Goal: Transaction & Acquisition: Subscribe to service/newsletter

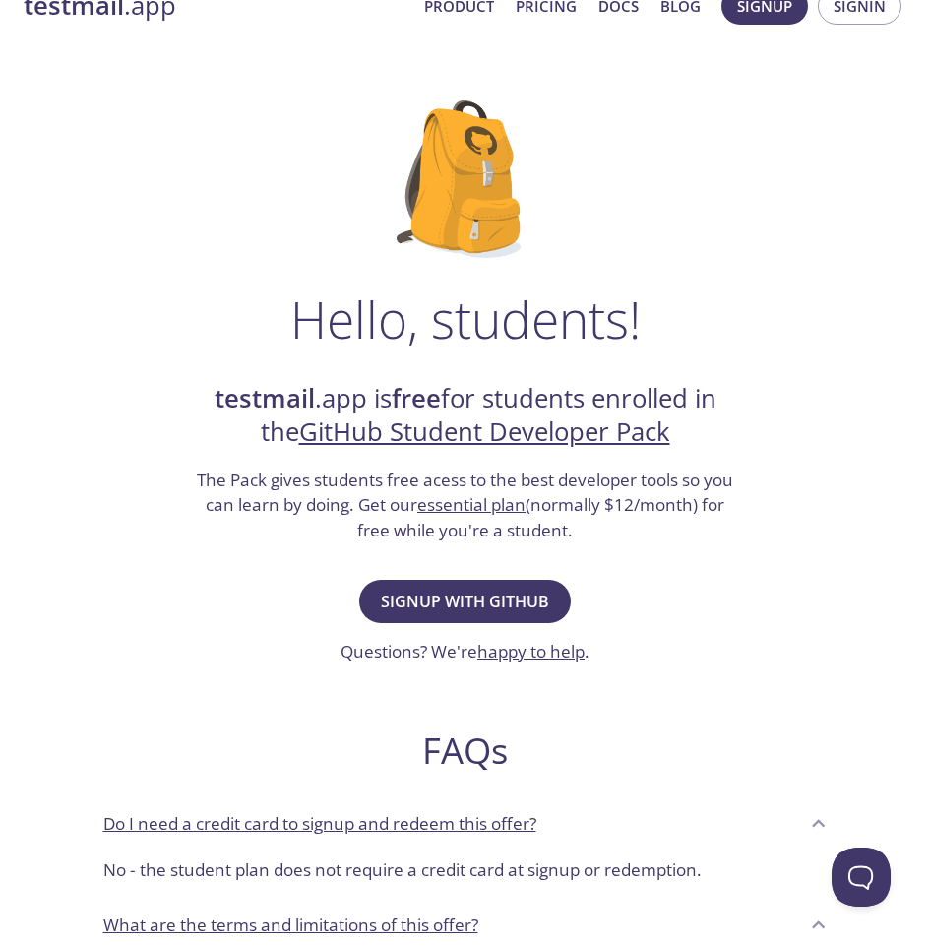
scroll to position [49, 0]
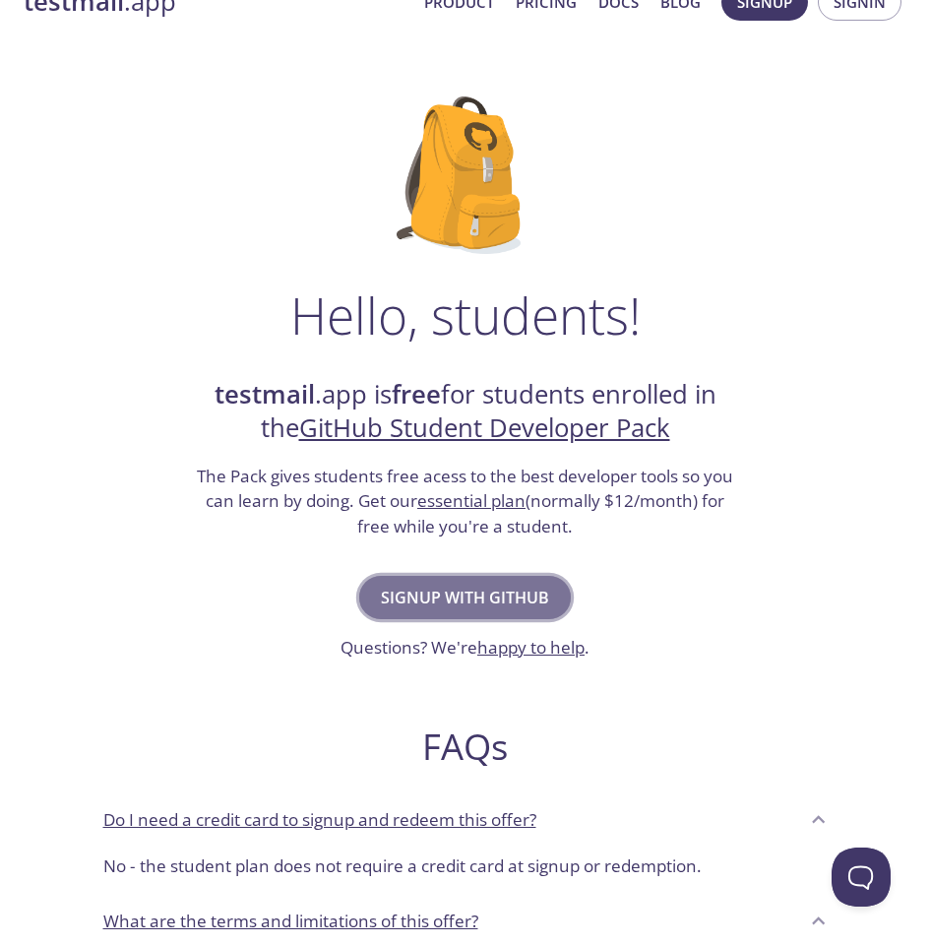
click at [479, 606] on span "Signup with GitHub" at bounding box center [465, 598] width 168 height 28
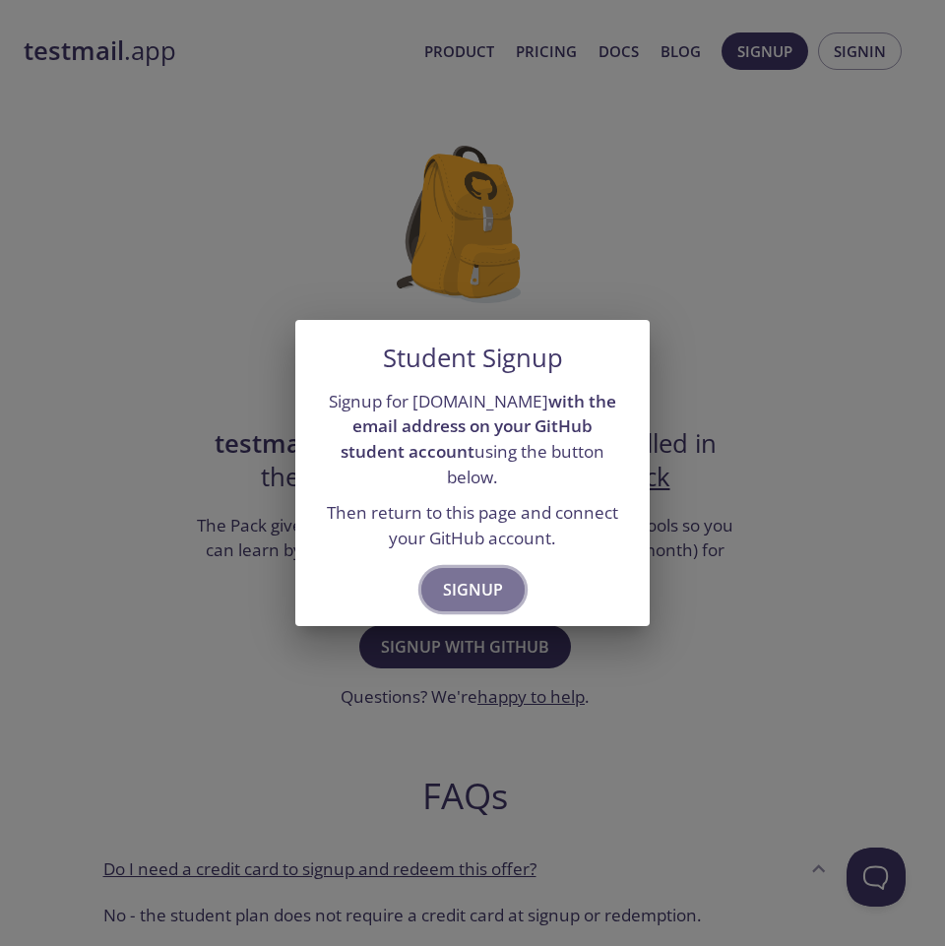
click at [467, 582] on span "Signup" at bounding box center [473, 590] width 60 height 28
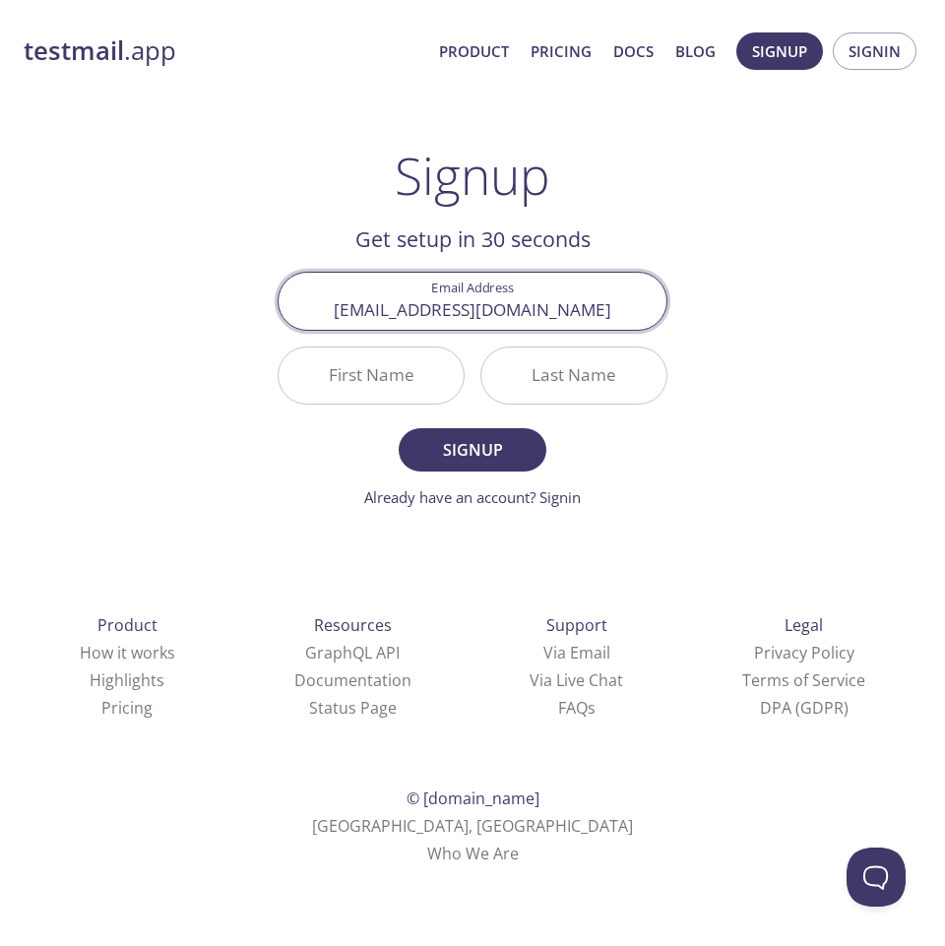
type input "[EMAIL_ADDRESS][DOMAIN_NAME]"
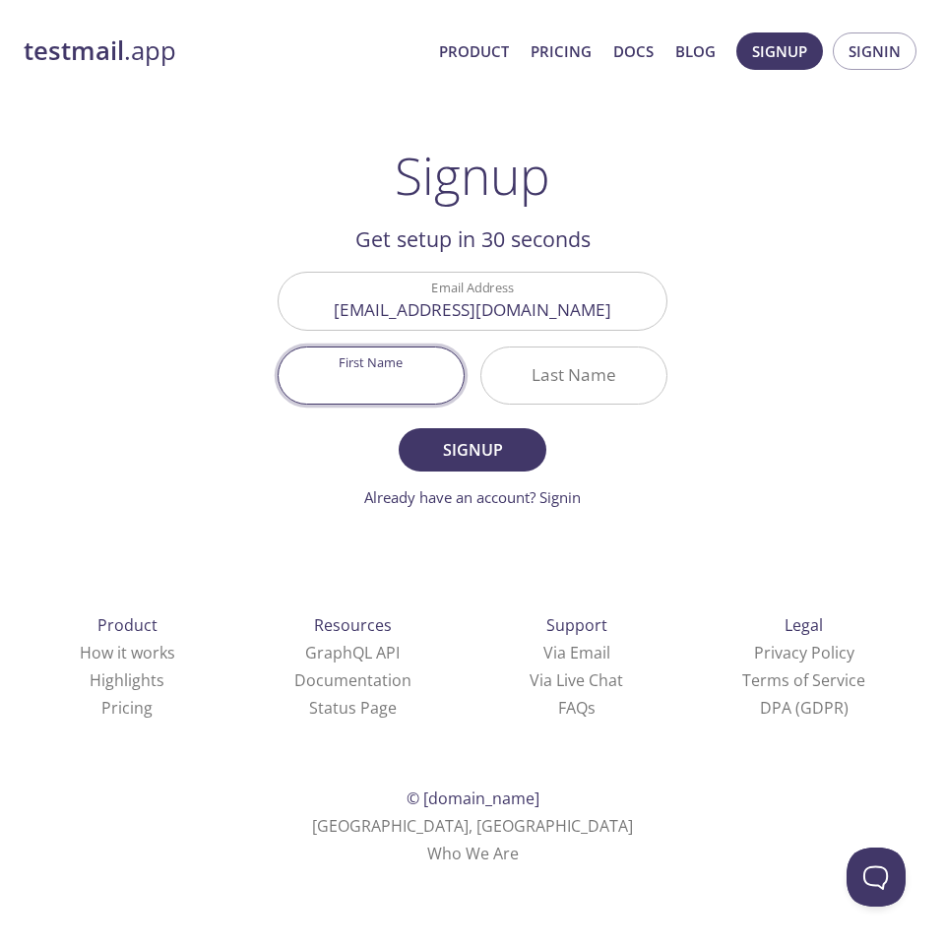
click at [358, 354] on input "First Name" at bounding box center [371, 375] width 185 height 56
type input "Md.[PERSON_NAME]"
click at [575, 404] on div at bounding box center [573, 375] width 187 height 58
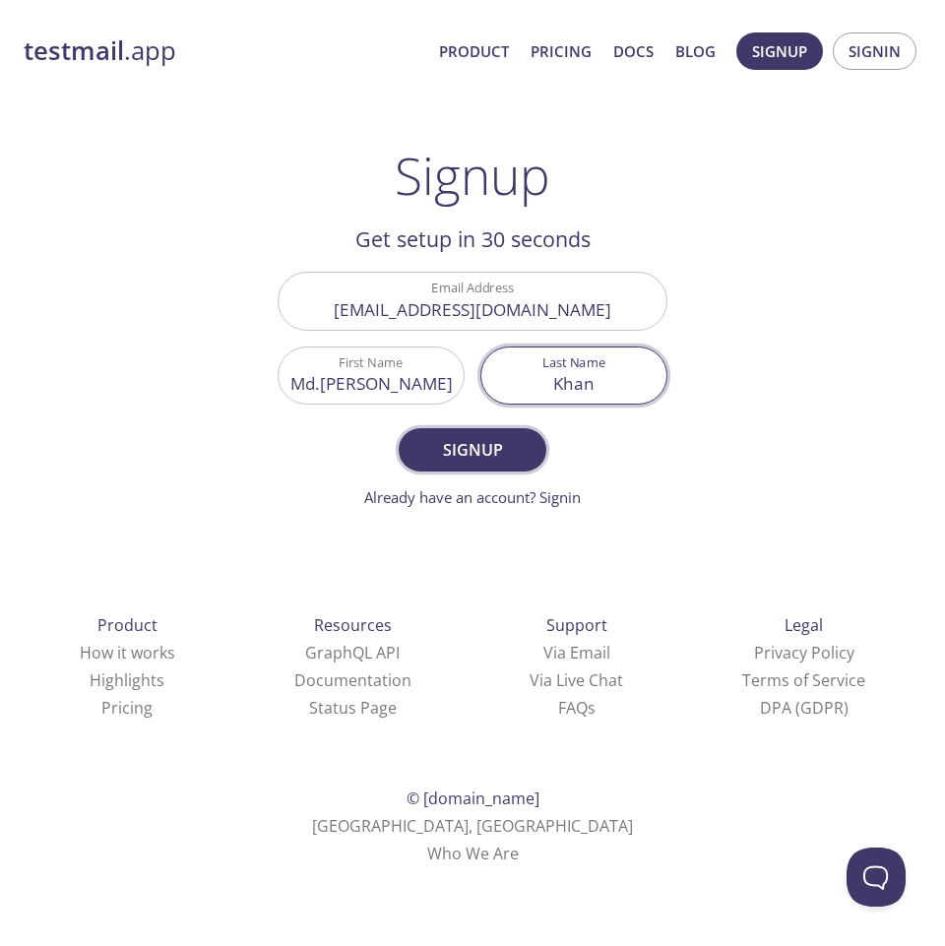
type input "Khan"
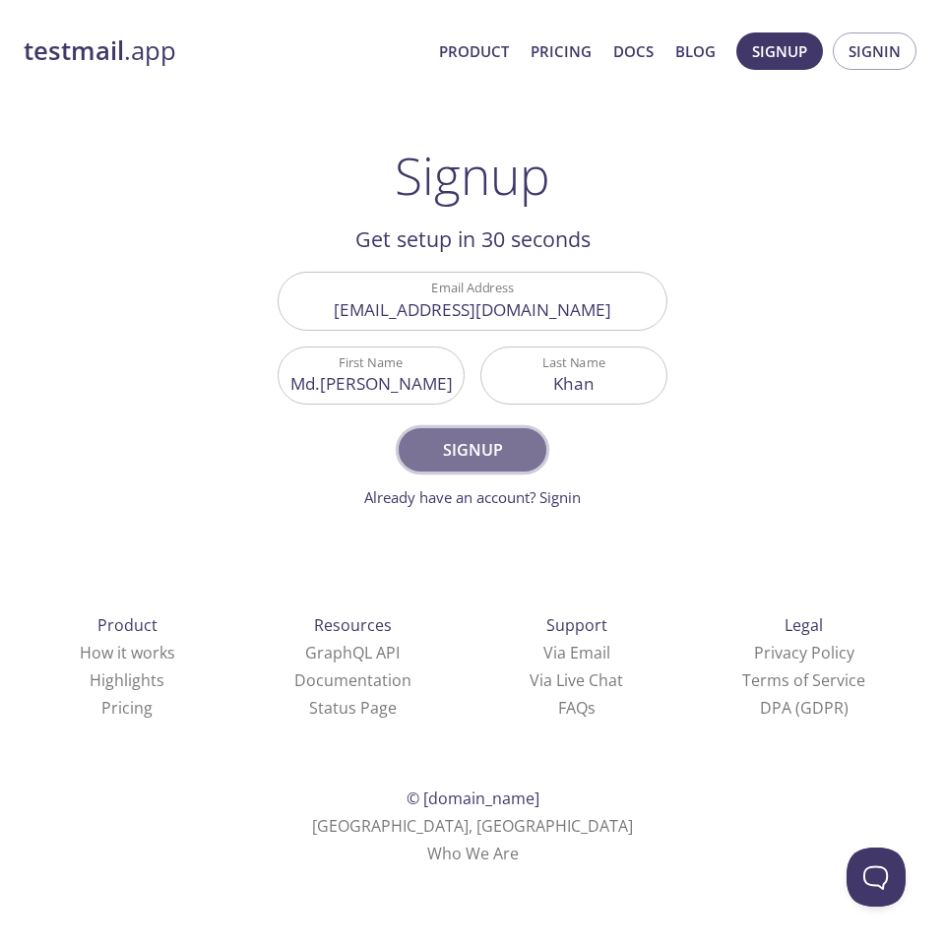
click at [478, 458] on span "Signup" at bounding box center [472, 450] width 104 height 28
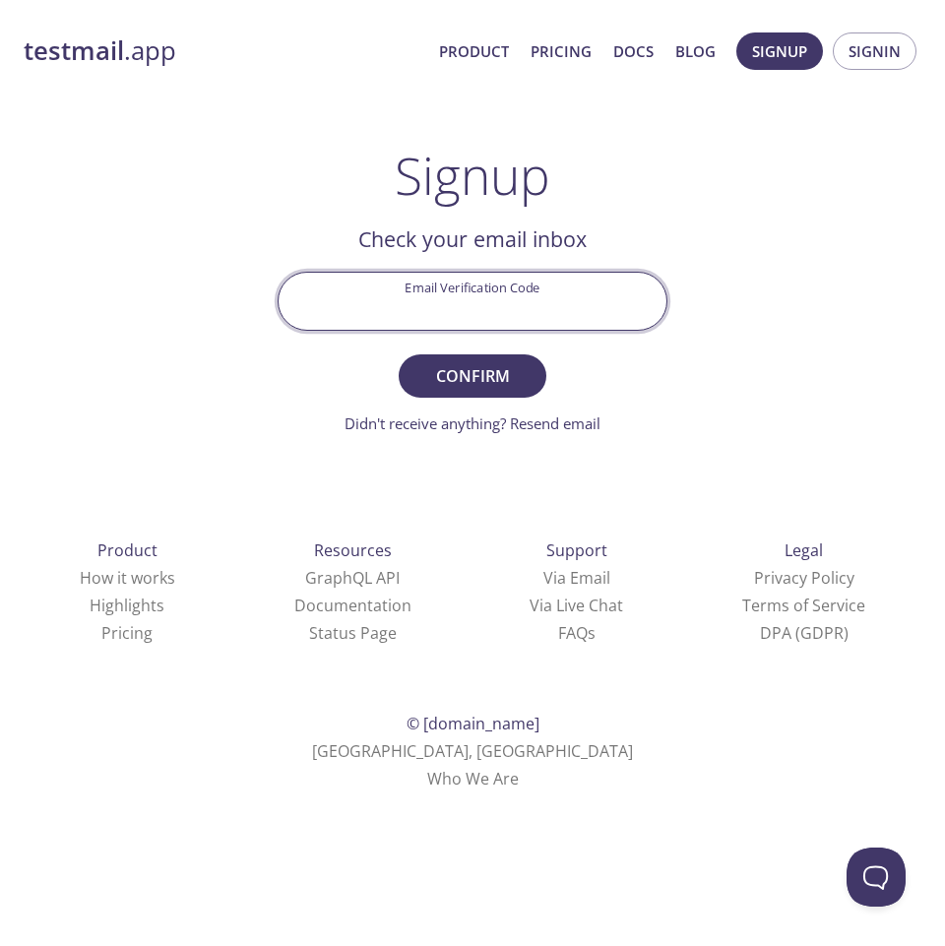
click at [551, 274] on input "Email Verification Code" at bounding box center [473, 301] width 388 height 56
click at [559, 307] on input "Email Verification Code" at bounding box center [473, 301] width 388 height 56
type input "NL16LNK"
click at [446, 382] on span "Confirm" at bounding box center [472, 376] width 104 height 28
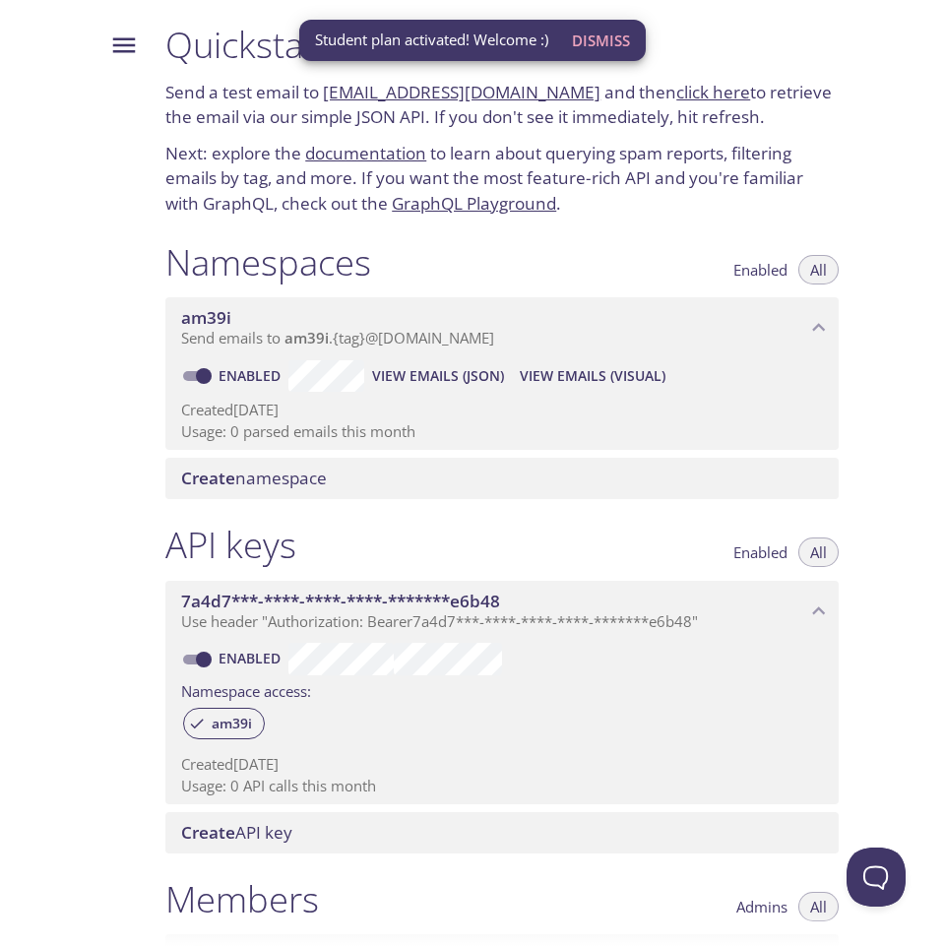
click at [46, 511] on div at bounding box center [75, 473] width 150 height 946
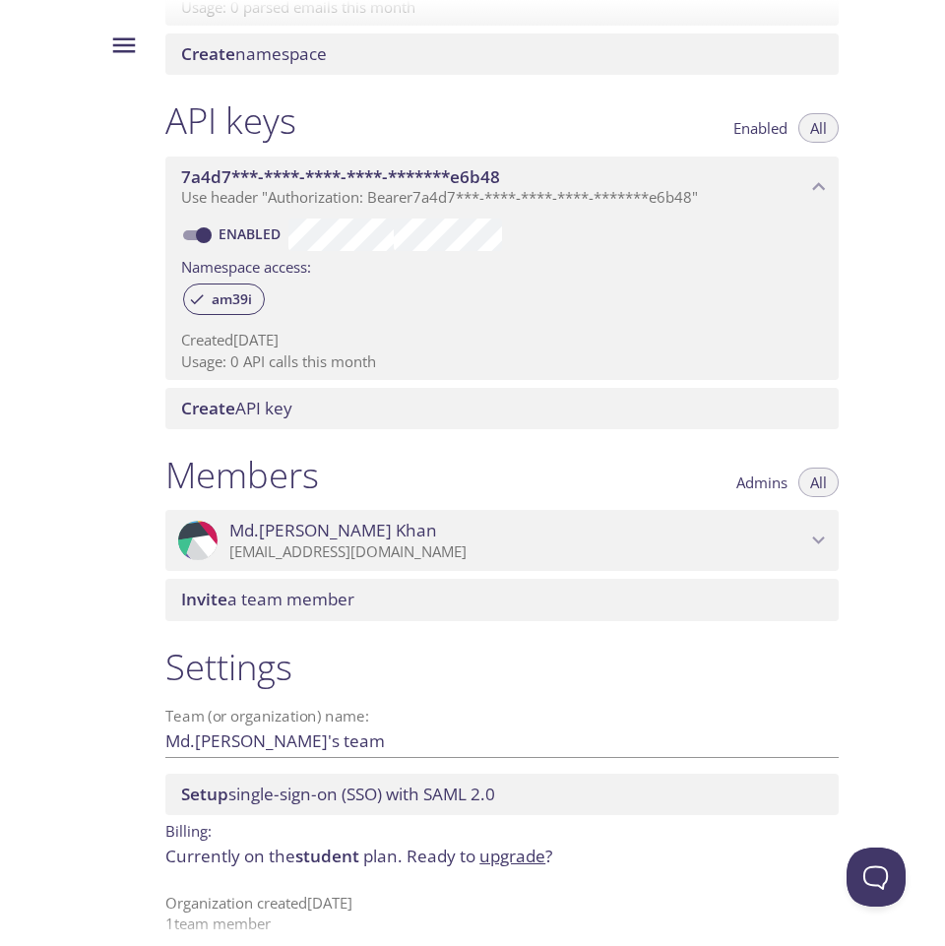
scroll to position [436, 0]
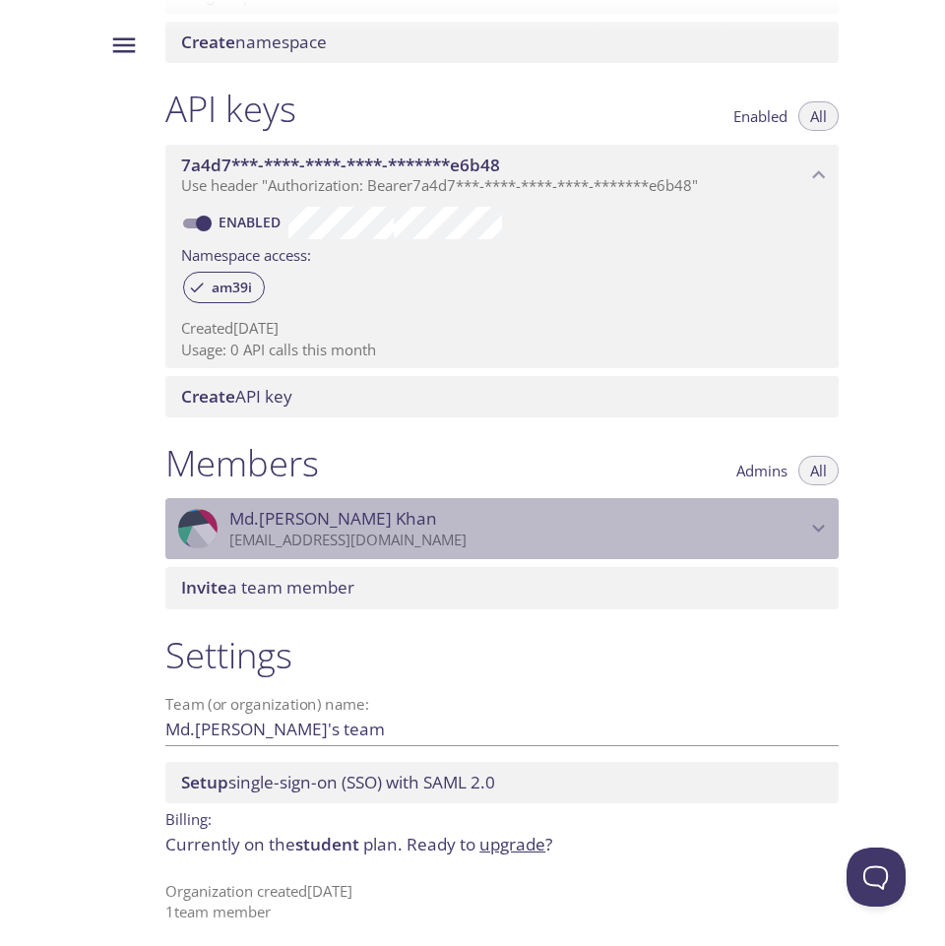
click at [817, 532] on icon "Md.Parvez Khan" at bounding box center [819, 529] width 26 height 26
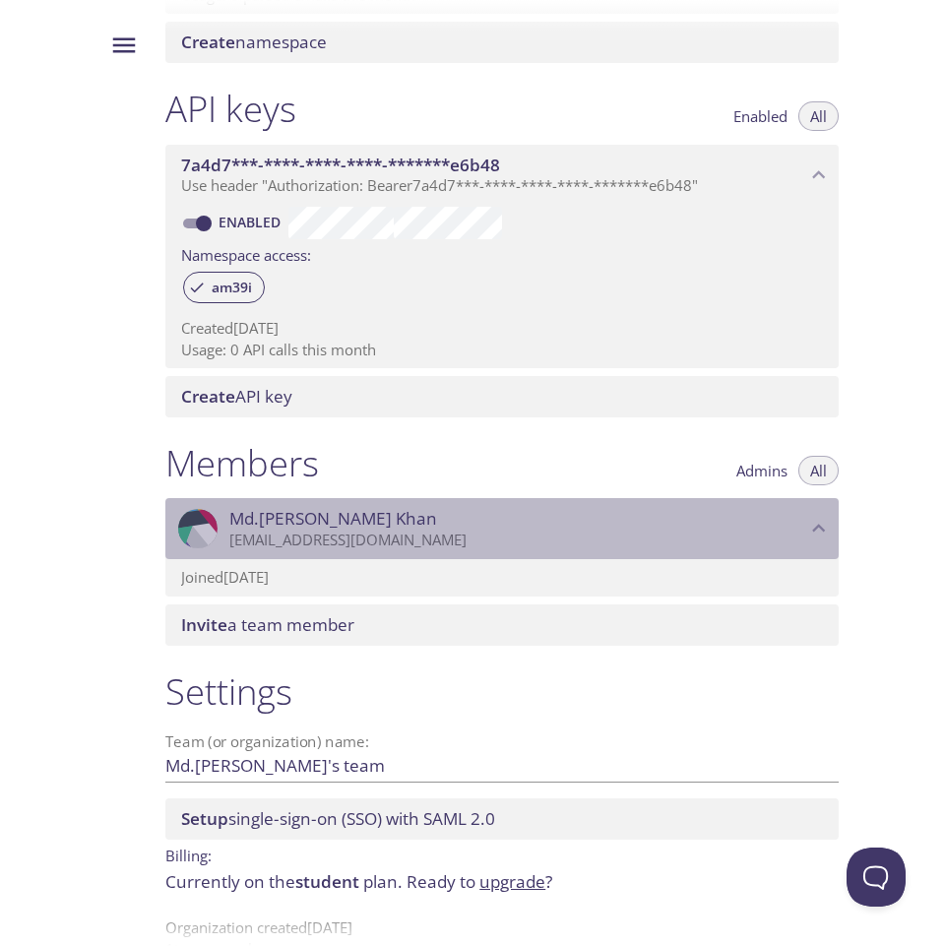
click at [817, 532] on icon "Md.Parvez Khan" at bounding box center [819, 529] width 26 height 26
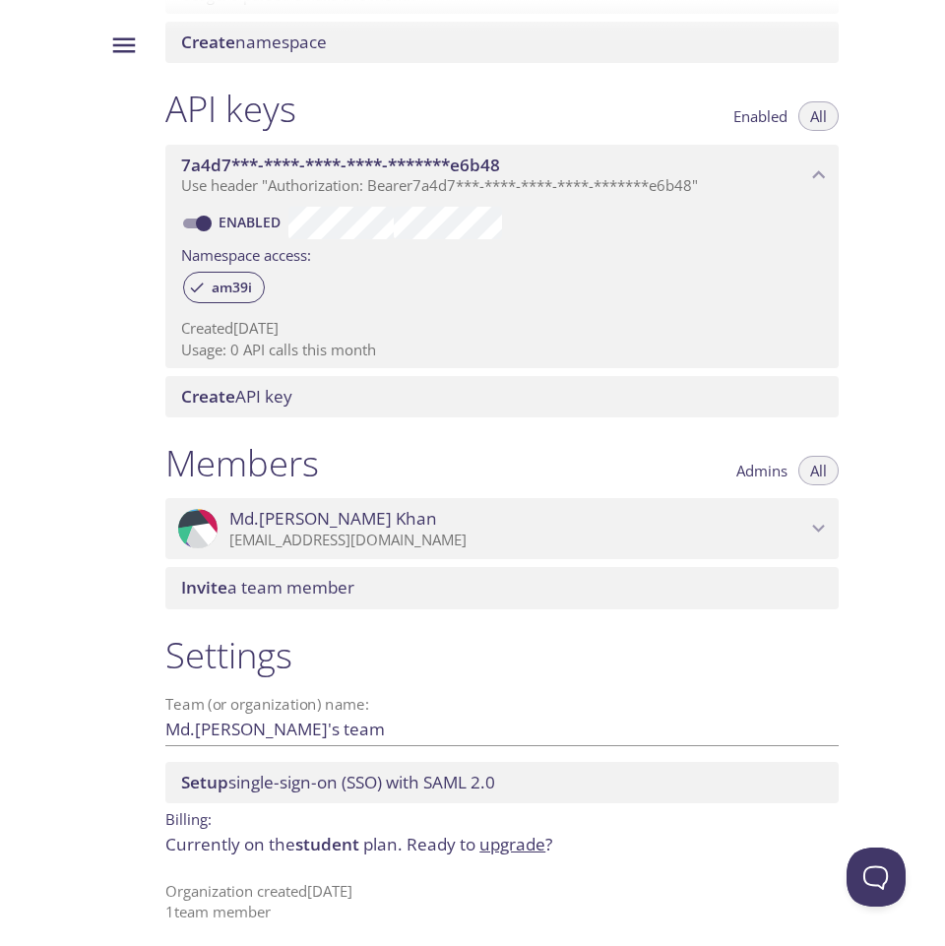
scroll to position [0, 0]
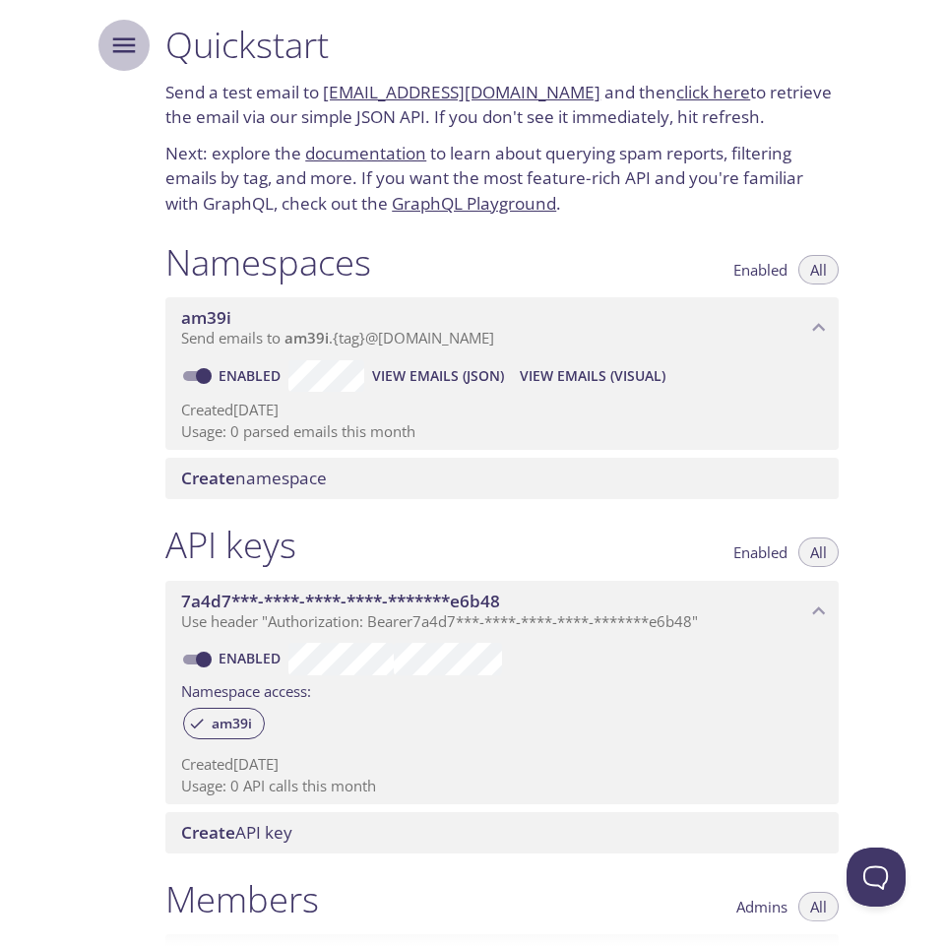
click at [118, 29] on button "Menu" at bounding box center [123, 45] width 51 height 51
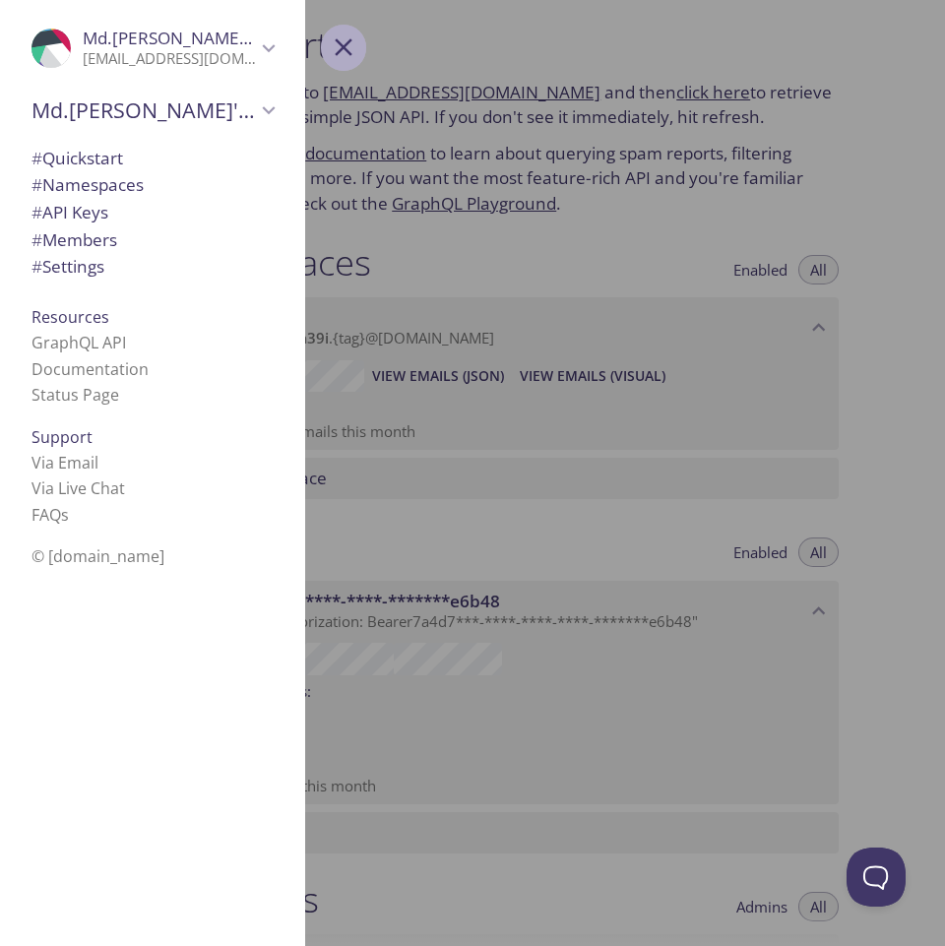
click at [325, 48] on button "Menu" at bounding box center [343, 47] width 45 height 45
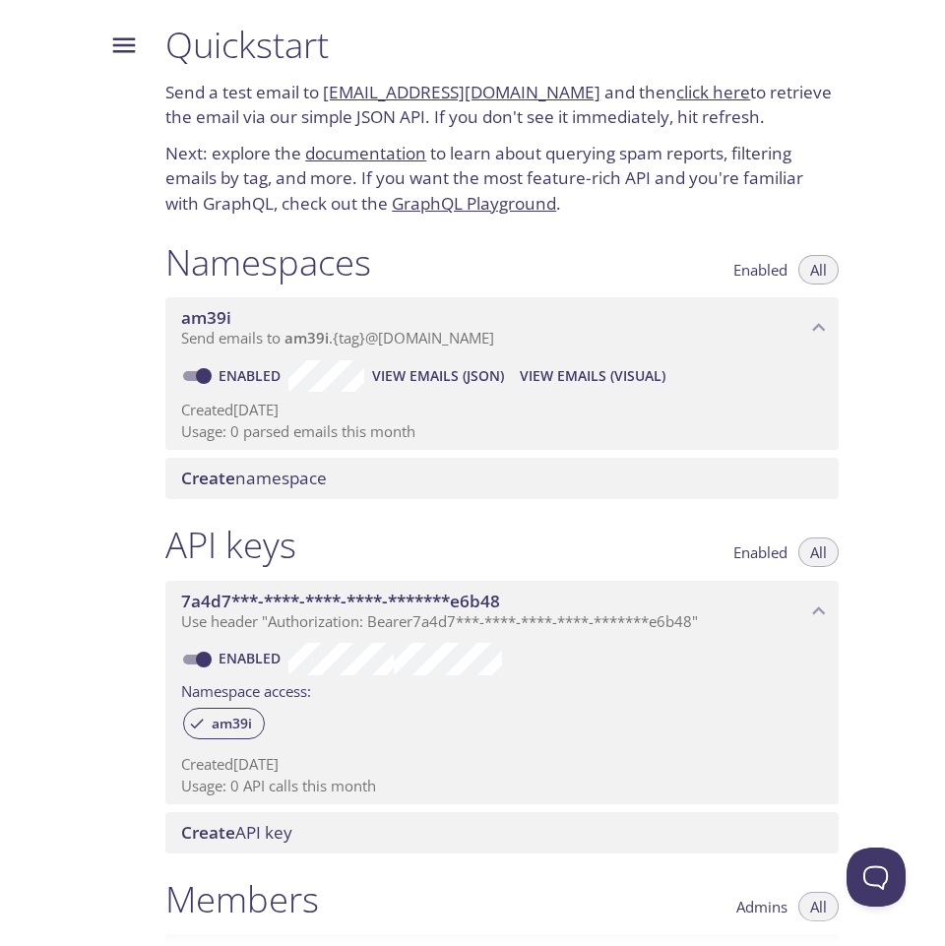
click at [4, 446] on div at bounding box center [75, 473] width 150 height 946
click at [694, 98] on link "click here" at bounding box center [713, 92] width 74 height 23
click at [125, 31] on icon "Menu" at bounding box center [124, 46] width 30 height 30
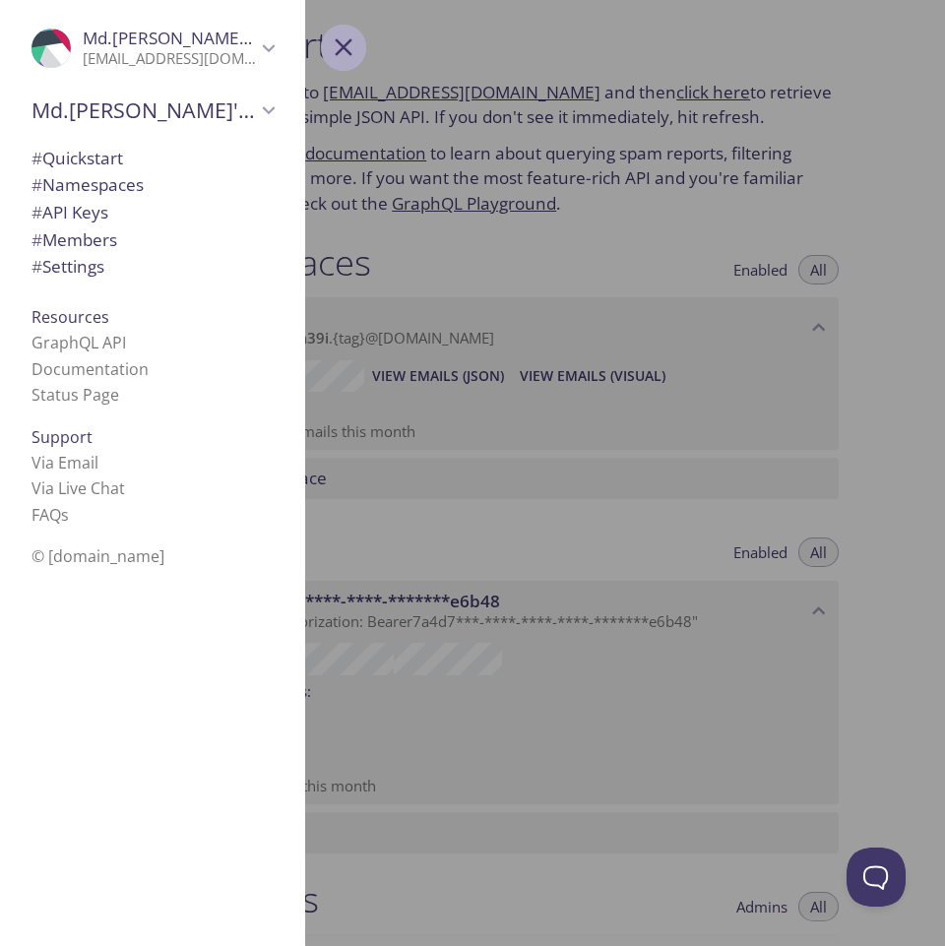
click at [358, 49] on button "Menu" at bounding box center [343, 47] width 45 height 45
